Goal: Task Accomplishment & Management: Complete application form

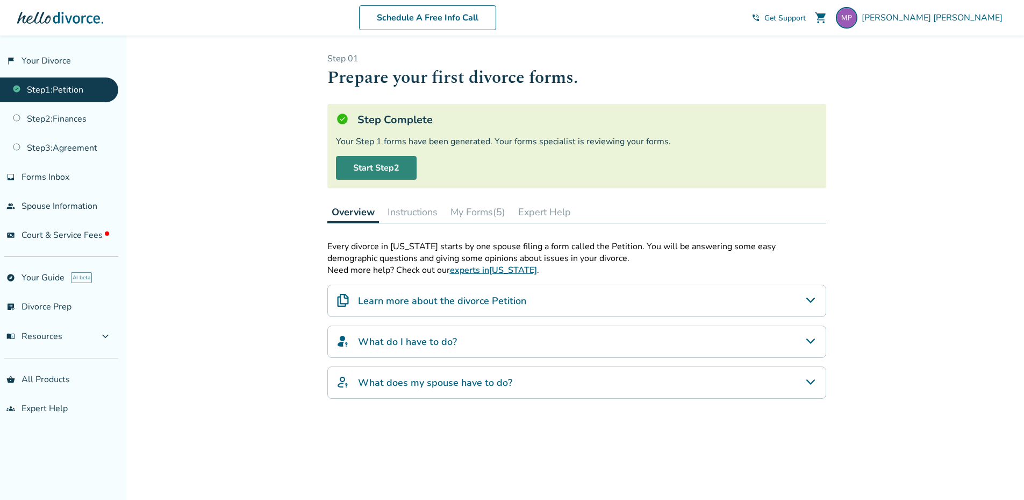
click at [374, 164] on link "Start Step 2" at bounding box center [376, 168] width 81 height 24
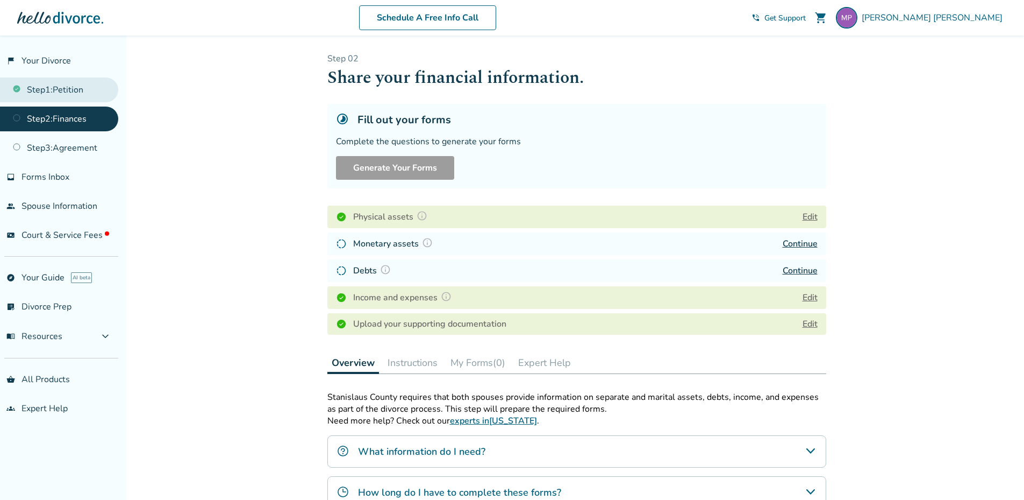
click at [51, 88] on link "Step 1 : Petition" at bounding box center [59, 89] width 118 height 25
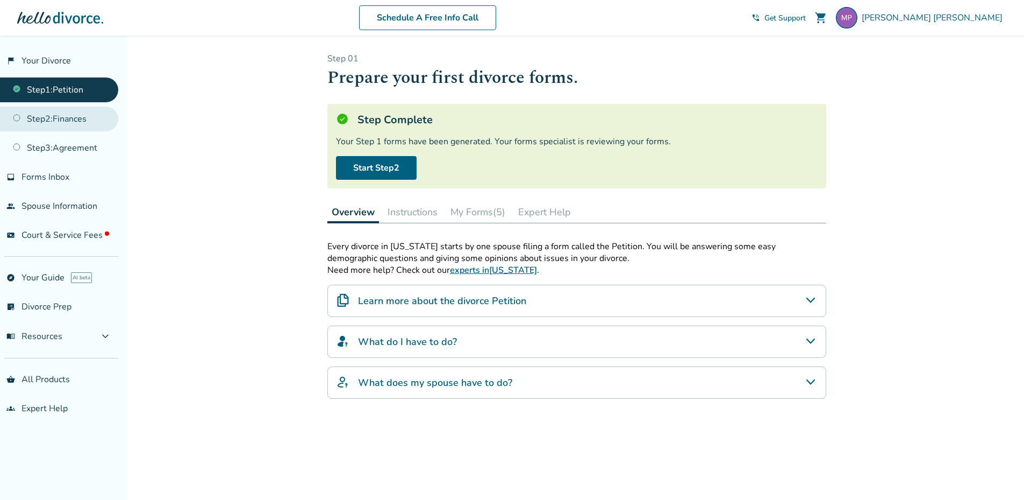
click at [59, 119] on link "Step 2 : Finances" at bounding box center [59, 118] width 118 height 25
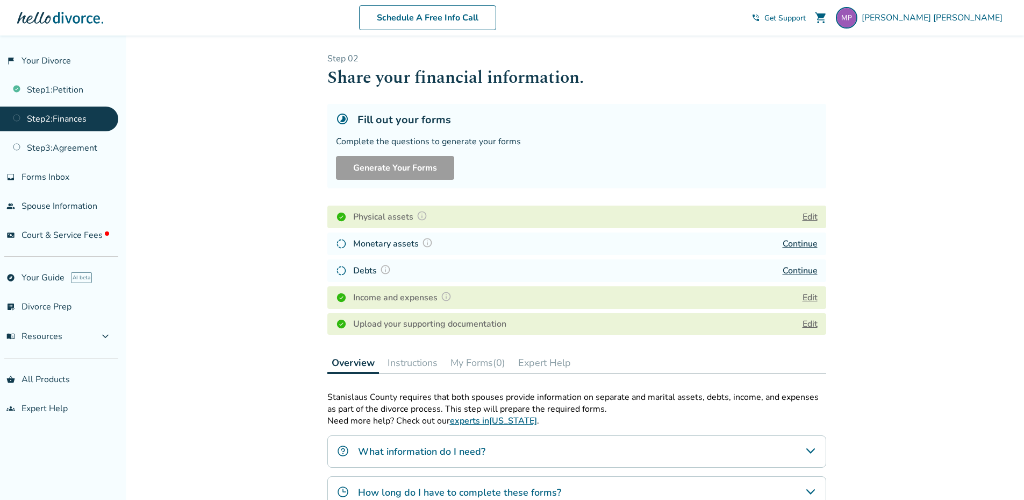
click at [816, 216] on button "Edit" at bounding box center [810, 216] width 15 height 13
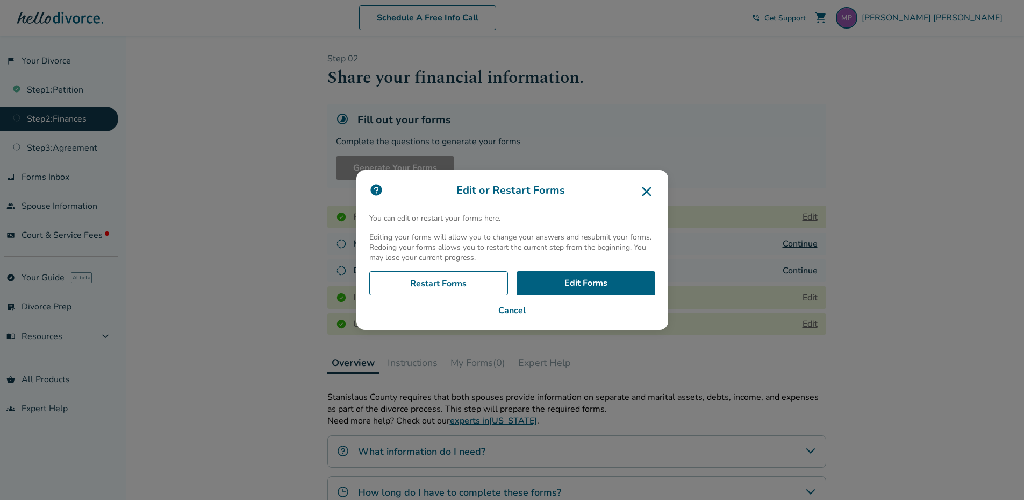
click at [654, 189] on icon at bounding box center [646, 191] width 17 height 17
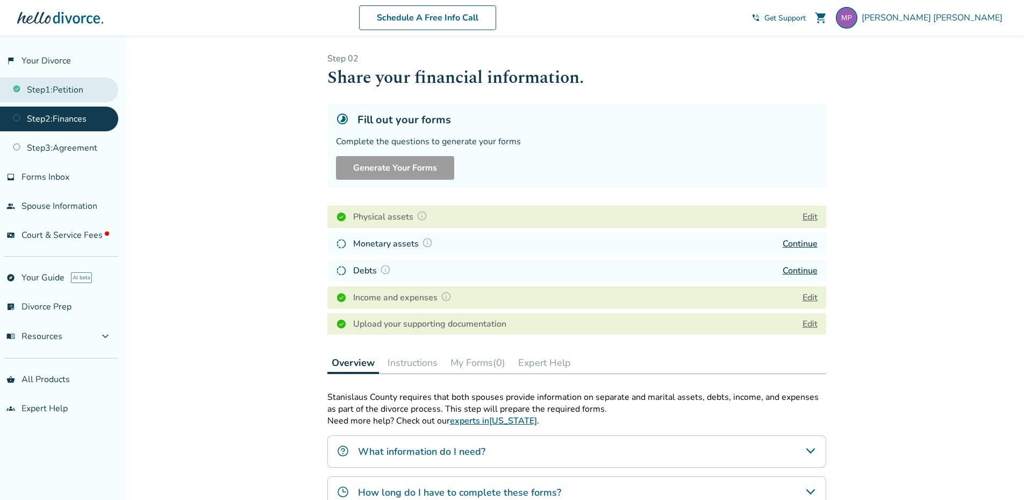
click at [61, 92] on link "Step 1 : Petition" at bounding box center [59, 89] width 118 height 25
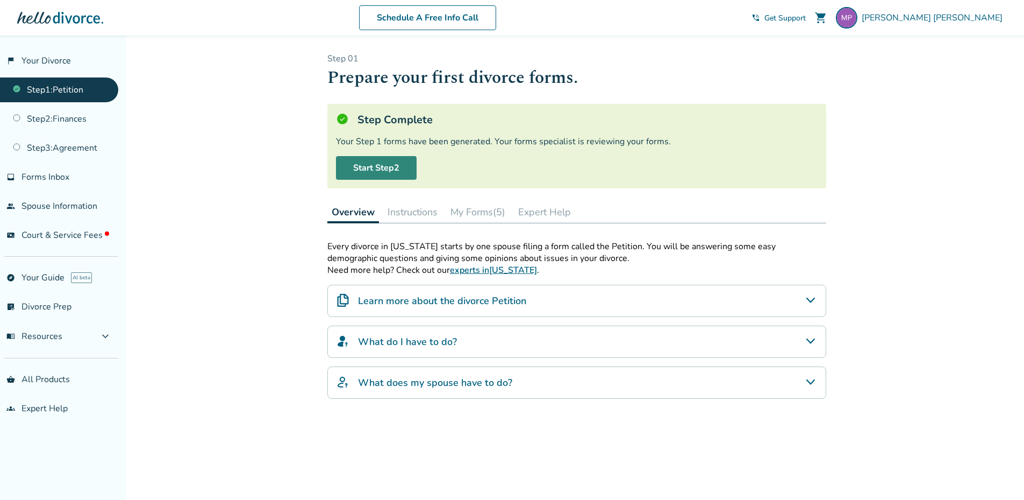
click at [387, 166] on link "Start Step 2" at bounding box center [376, 168] width 81 height 24
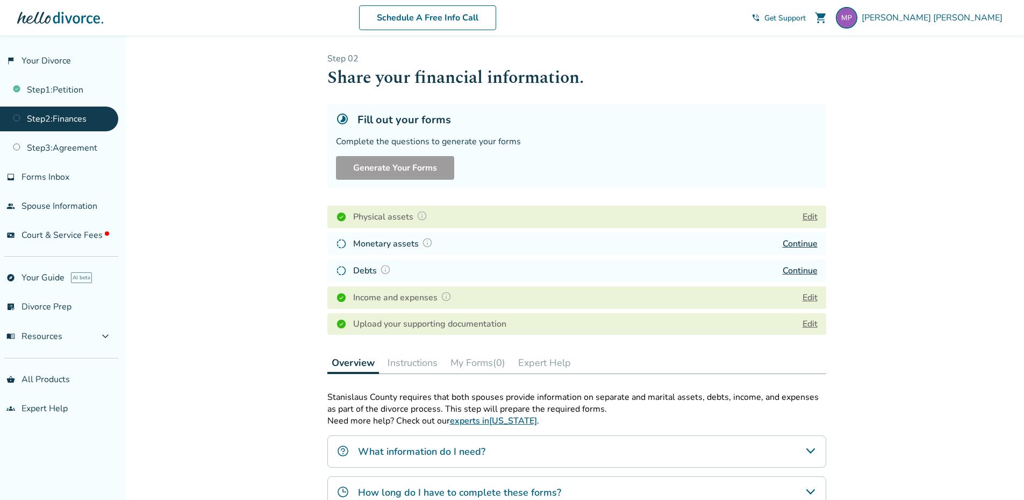
click at [811, 215] on button "Edit" at bounding box center [810, 216] width 15 height 13
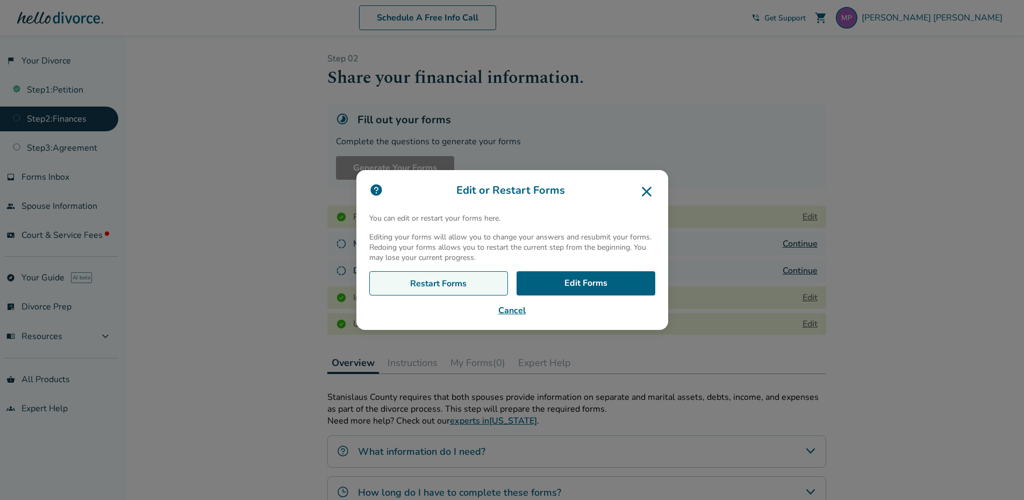
click at [443, 279] on link "Restart Forms" at bounding box center [438, 283] width 139 height 25
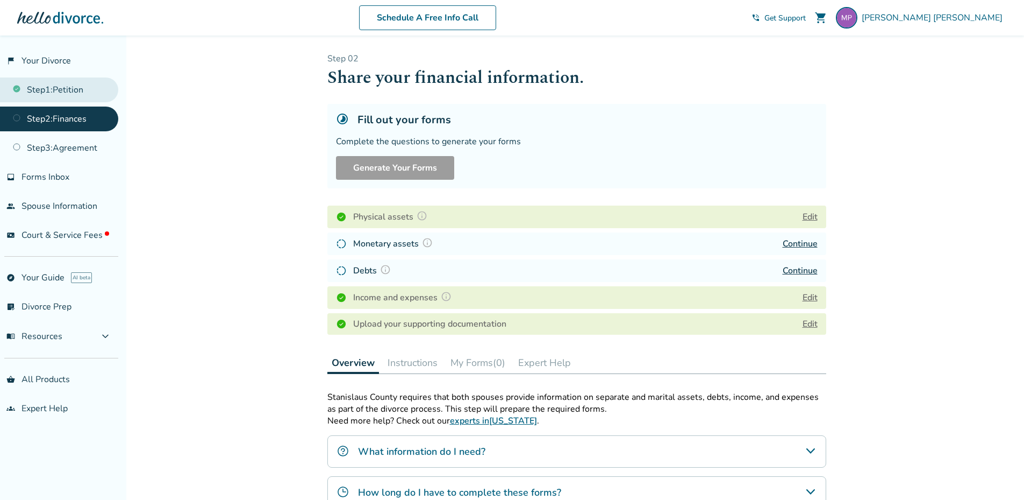
click at [60, 90] on link "Step 1 : Petition" at bounding box center [59, 89] width 118 height 25
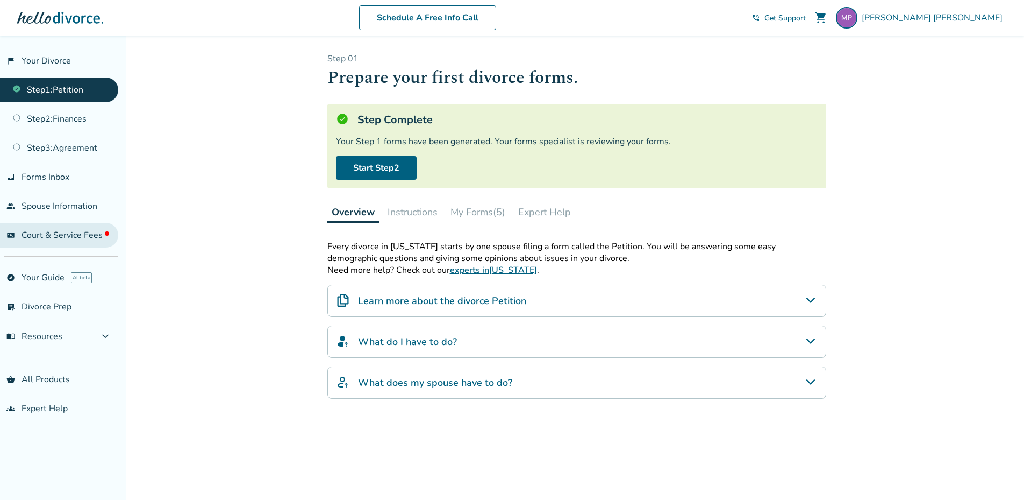
click at [59, 234] on span "Court & Service Fees" at bounding box center [66, 235] width 88 height 12
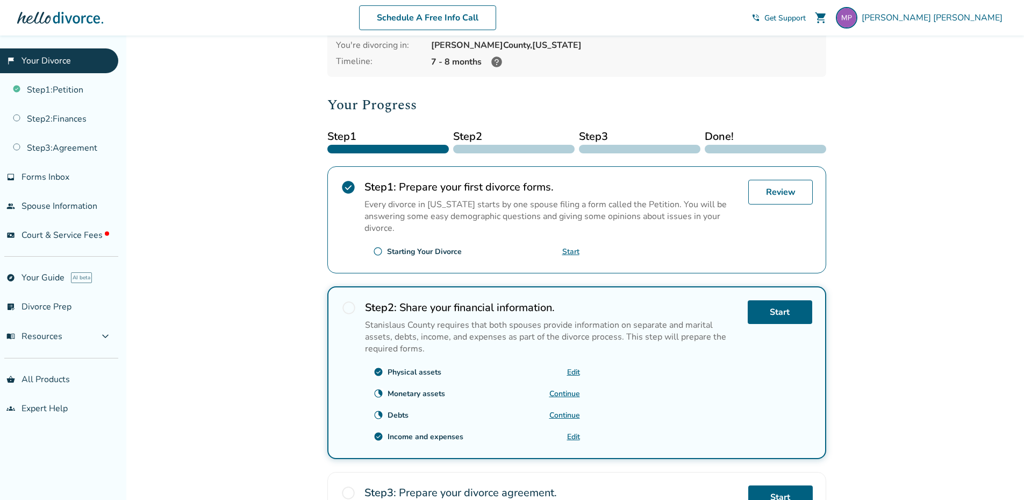
scroll to position [108, 0]
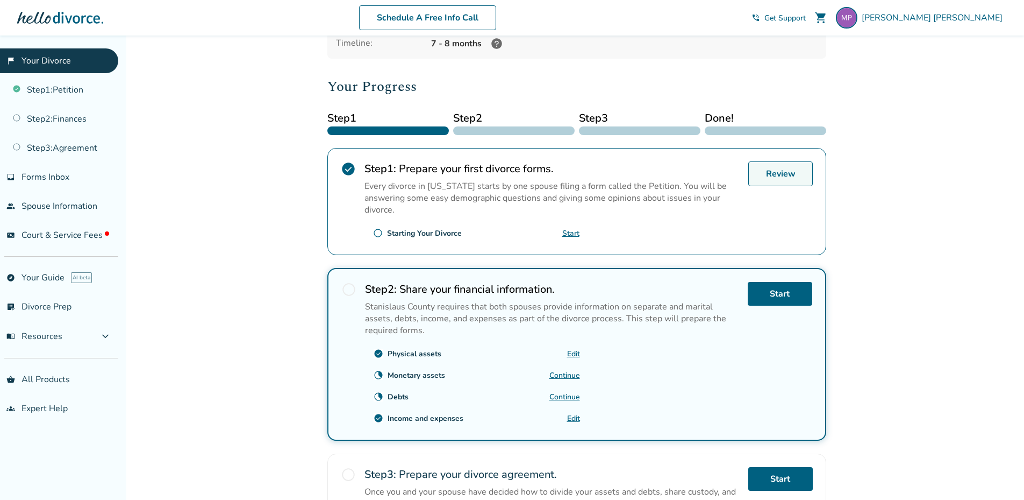
click at [777, 169] on link "Review" at bounding box center [781, 173] width 65 height 25
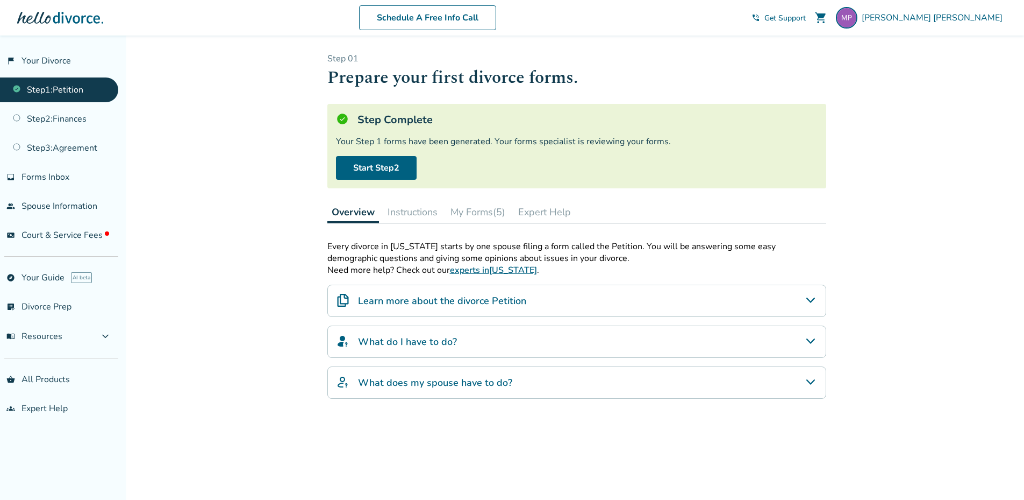
click at [448, 299] on h4 "Learn more about the divorce Petition" at bounding box center [442, 301] width 168 height 14
